Goal: Task Accomplishment & Management: Use online tool/utility

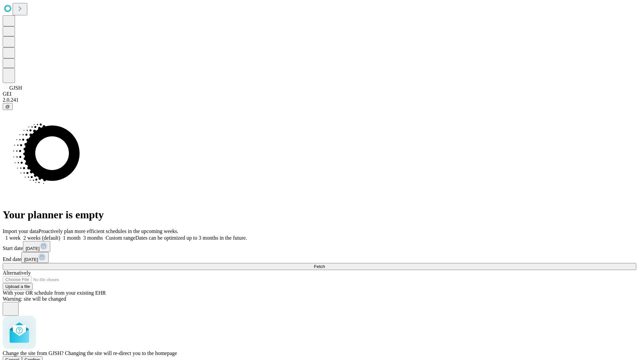
click at [40, 357] on span "Confirm" at bounding box center [33, 359] width 16 height 5
click at [60, 235] on label "2 weeks (default)" at bounding box center [41, 238] width 40 height 6
click at [325, 264] on span "Fetch" at bounding box center [319, 266] width 11 height 5
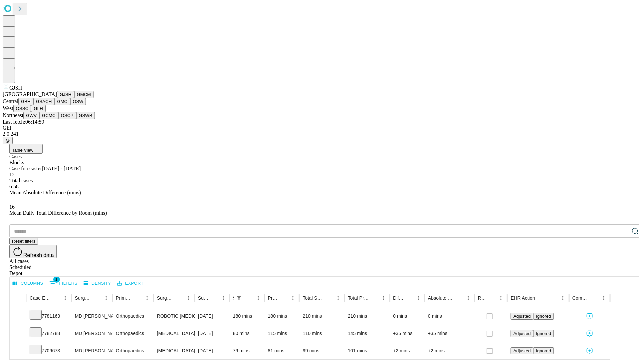
click at [74, 98] on button "GMCM" at bounding box center [83, 94] width 19 height 7
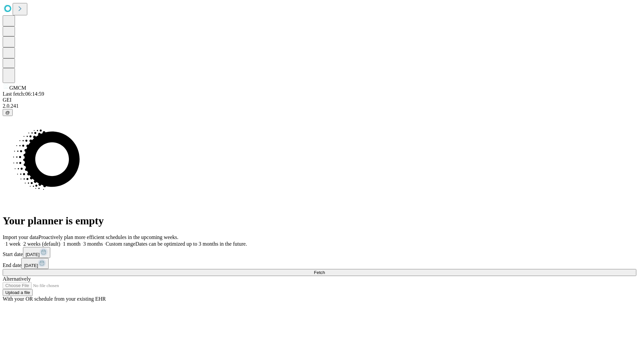
click at [325, 270] on span "Fetch" at bounding box center [319, 272] width 11 height 5
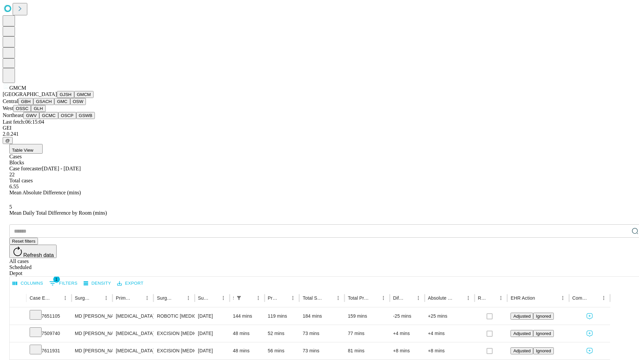
click at [33, 105] on button "GBH" at bounding box center [25, 101] width 15 height 7
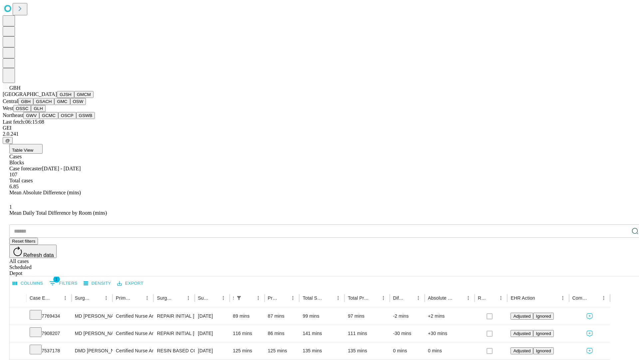
click at [52, 105] on button "GSACH" at bounding box center [43, 101] width 21 height 7
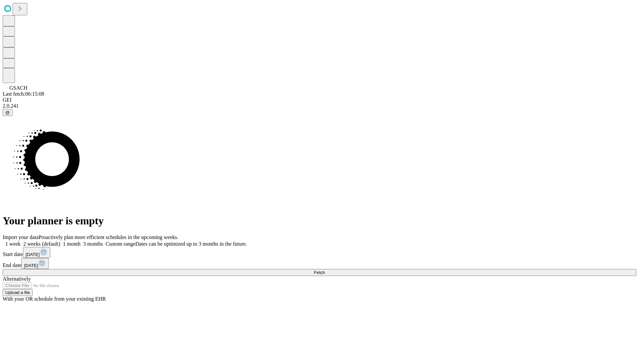
click at [60, 241] on label "2 weeks (default)" at bounding box center [41, 244] width 40 height 6
click at [325, 270] on span "Fetch" at bounding box center [319, 272] width 11 height 5
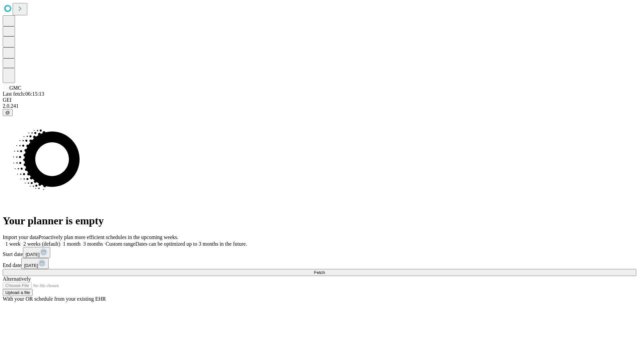
click at [60, 241] on label "2 weeks (default)" at bounding box center [41, 244] width 40 height 6
click at [325, 270] on span "Fetch" at bounding box center [319, 272] width 11 height 5
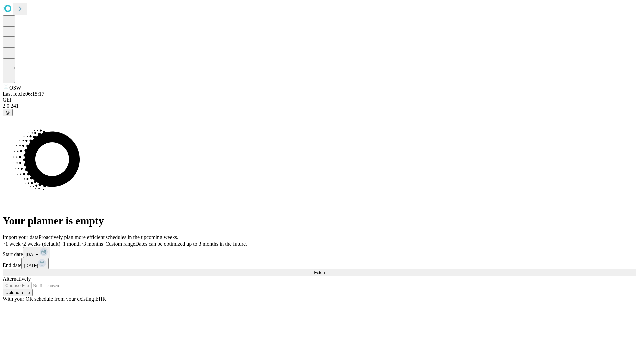
click at [60, 241] on label "2 weeks (default)" at bounding box center [41, 244] width 40 height 6
click at [325, 270] on span "Fetch" at bounding box center [319, 272] width 11 height 5
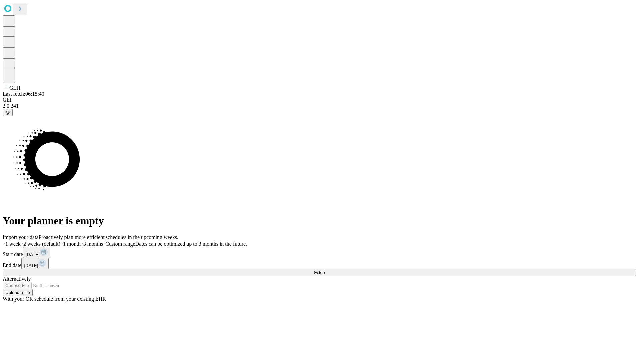
click at [60, 241] on label "2 weeks (default)" at bounding box center [41, 244] width 40 height 6
click at [325, 270] on span "Fetch" at bounding box center [319, 272] width 11 height 5
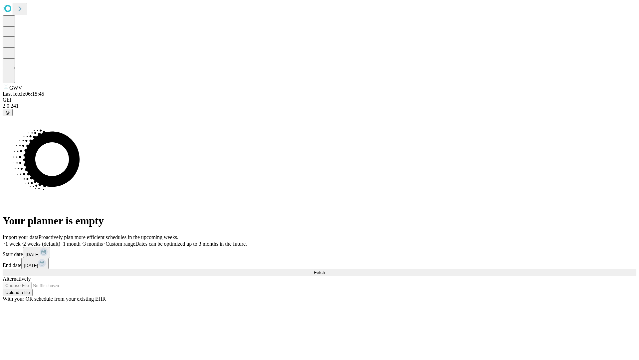
click at [60, 241] on label "2 weeks (default)" at bounding box center [41, 244] width 40 height 6
click at [325, 270] on span "Fetch" at bounding box center [319, 272] width 11 height 5
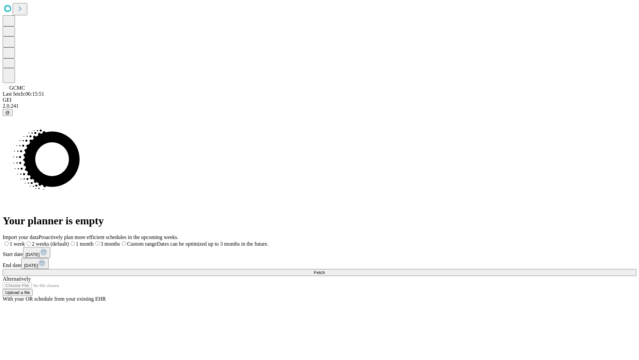
click at [69, 241] on label "2 weeks (default)" at bounding box center [47, 244] width 44 height 6
click at [325, 270] on span "Fetch" at bounding box center [319, 272] width 11 height 5
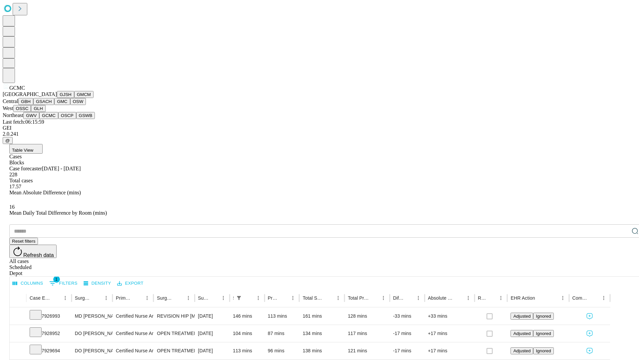
click at [58, 119] on button "OSCP" at bounding box center [67, 115] width 18 height 7
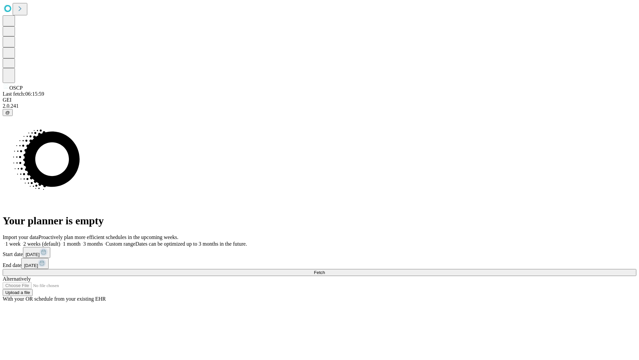
click at [325, 270] on span "Fetch" at bounding box center [319, 272] width 11 height 5
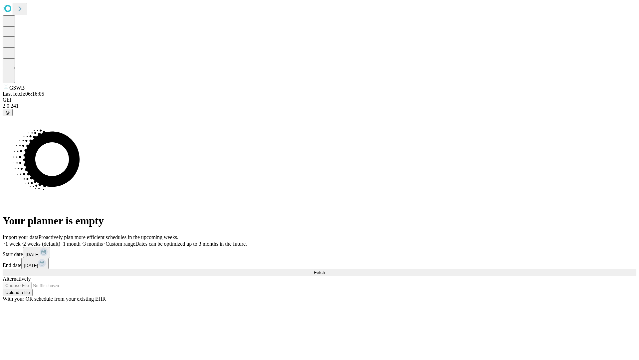
click at [325, 270] on span "Fetch" at bounding box center [319, 272] width 11 height 5
